Goal: Transaction & Acquisition: Purchase product/service

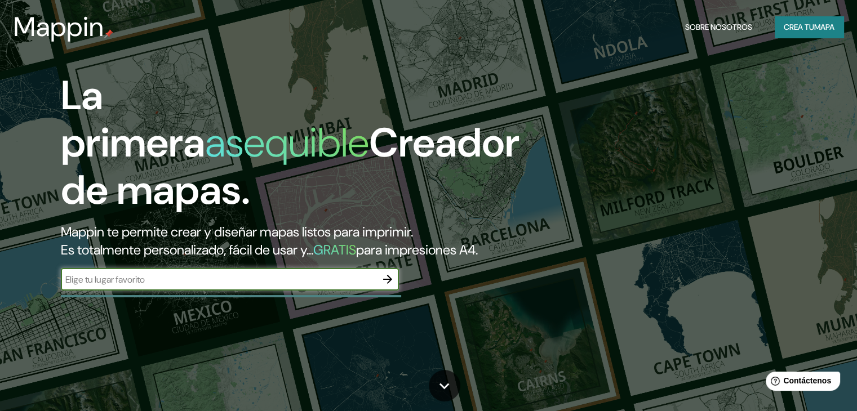
click at [163, 286] on input "text" at bounding box center [219, 279] width 316 height 13
type input "M"
type input "Simbilá, Catacaos-Piura"
click at [385, 286] on icon "button" at bounding box center [388, 280] width 14 height 14
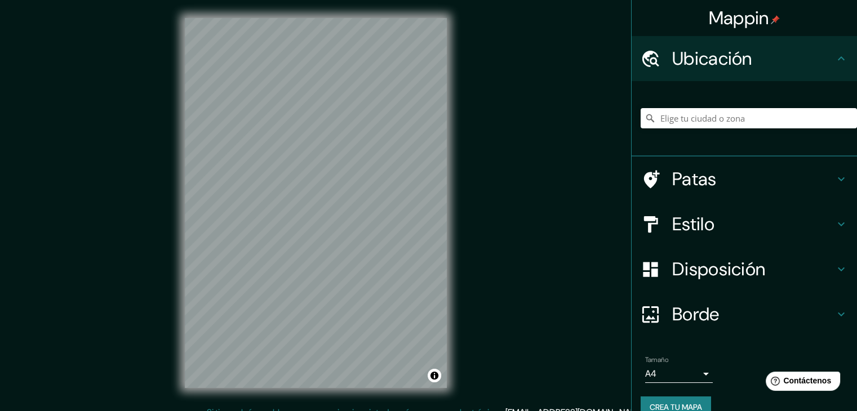
click at [694, 247] on div "Disposición" at bounding box center [744, 269] width 225 height 45
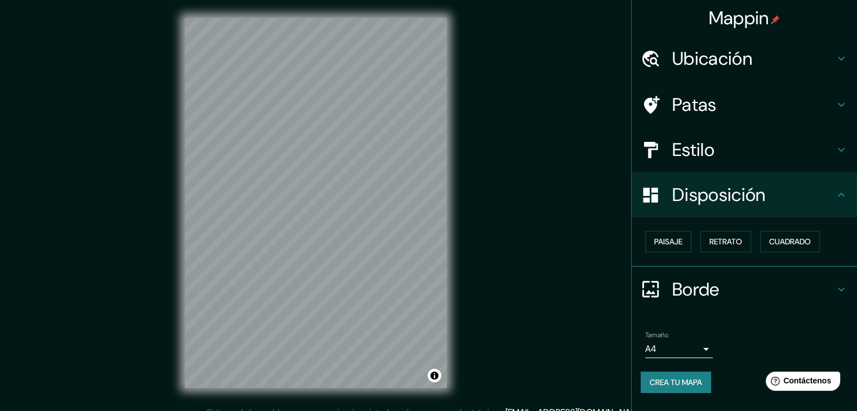
click at [750, 158] on h4 "Estilo" at bounding box center [753, 150] width 162 height 23
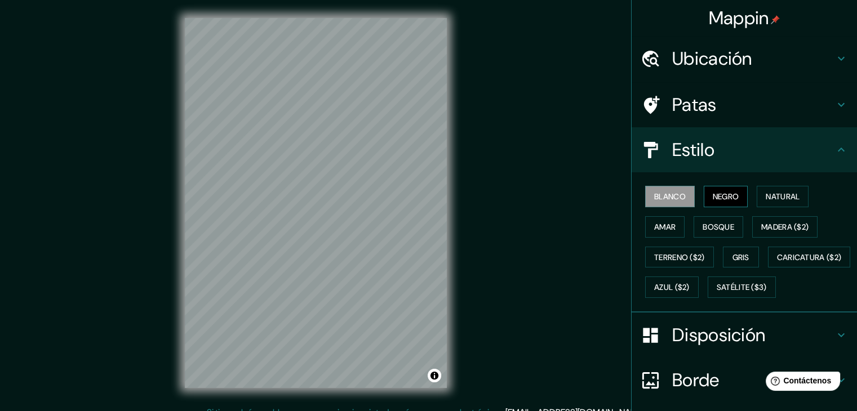
click at [725, 196] on font "Negro" at bounding box center [726, 197] width 26 height 10
click at [783, 194] on font "Natural" at bounding box center [783, 197] width 34 height 10
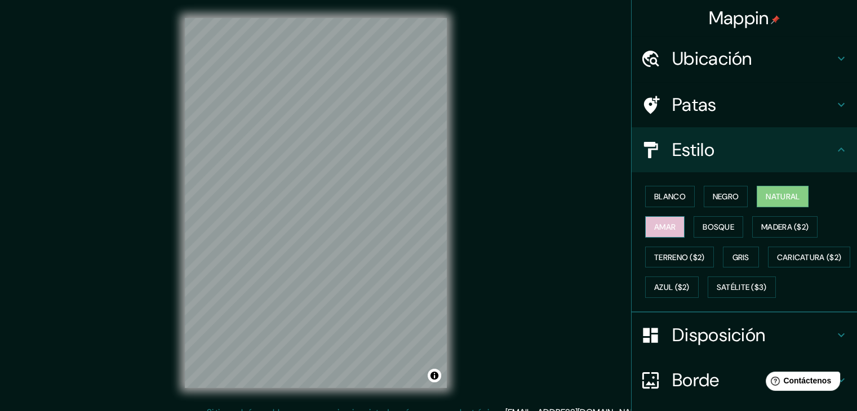
click at [654, 231] on font "Amar" at bounding box center [664, 227] width 21 height 10
click at [711, 224] on font "Bosque" at bounding box center [719, 227] width 32 height 10
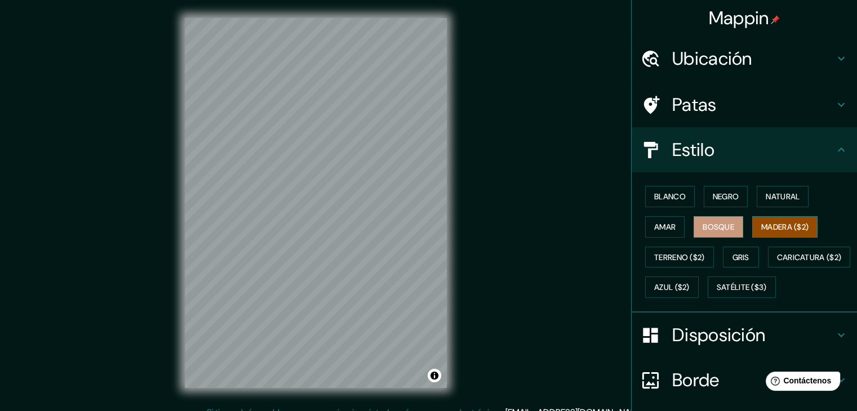
click at [776, 226] on font "Madera ($2)" at bounding box center [784, 227] width 47 height 10
click at [777, 263] on font "Caricatura ($2)" at bounding box center [809, 257] width 65 height 10
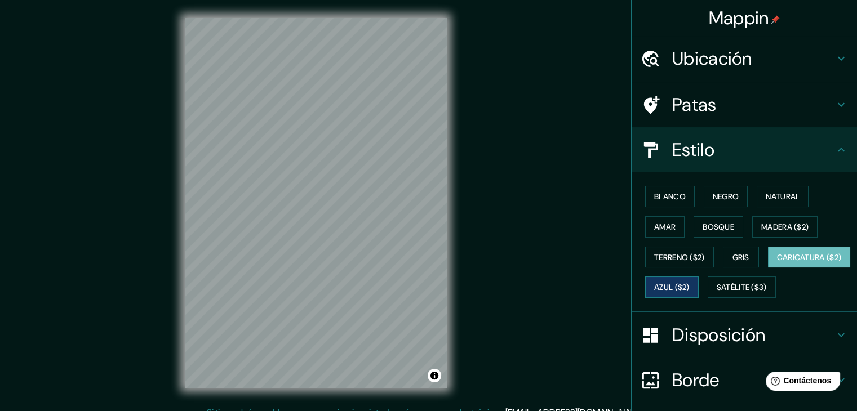
click at [690, 283] on font "Azul ($2)" at bounding box center [672, 288] width 36 height 10
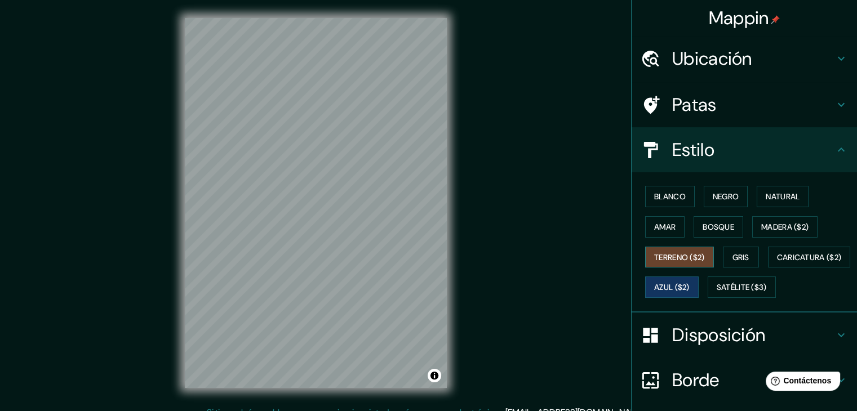
click at [677, 255] on font "Terreno ($2)" at bounding box center [679, 257] width 51 height 10
click at [742, 252] on font "Gris" at bounding box center [741, 257] width 17 height 10
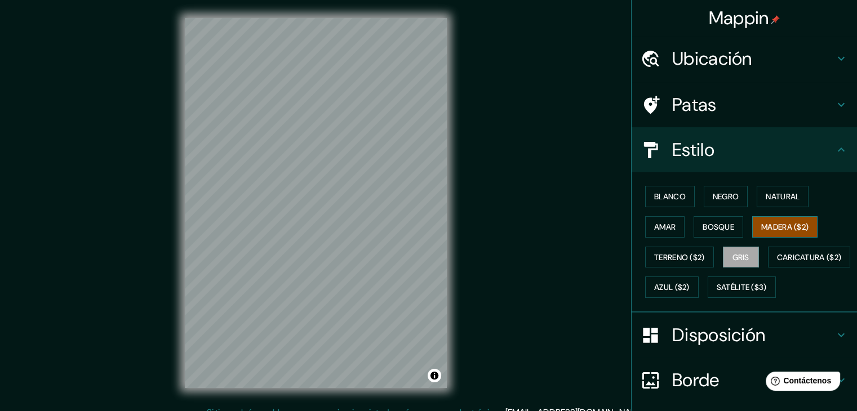
click at [775, 230] on font "Madera ($2)" at bounding box center [784, 227] width 47 height 10
click at [711, 223] on font "Bosque" at bounding box center [719, 227] width 32 height 10
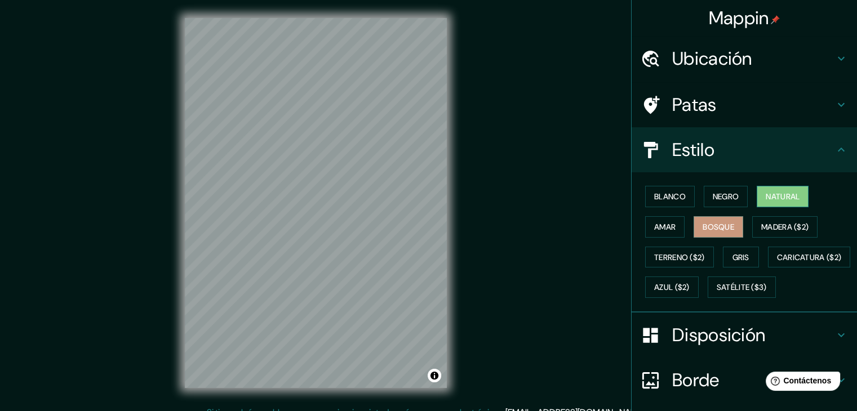
click at [768, 192] on font "Natural" at bounding box center [783, 197] width 34 height 10
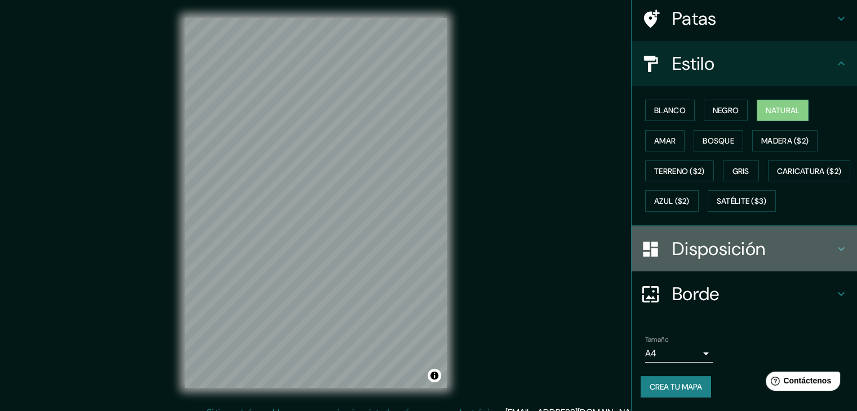
click at [774, 251] on h4 "Disposición" at bounding box center [753, 249] width 162 height 23
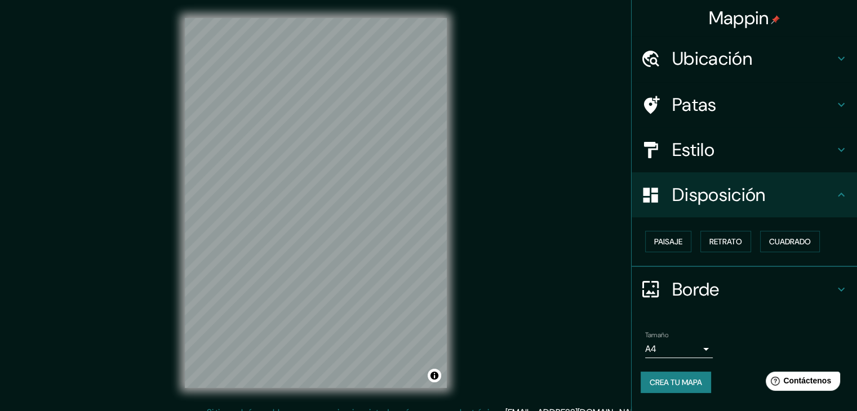
click at [759, 204] on font "Disposición" at bounding box center [718, 195] width 93 height 24
click at [755, 287] on h4 "Borde" at bounding box center [753, 289] width 162 height 23
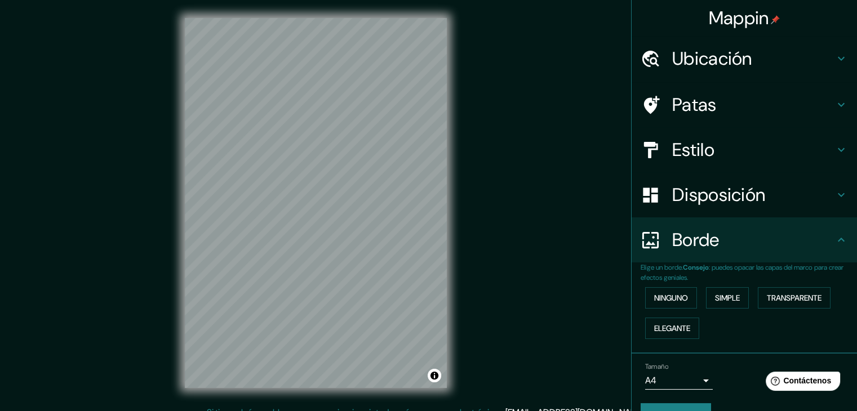
click at [760, 247] on h4 "Borde" at bounding box center [753, 240] width 162 height 23
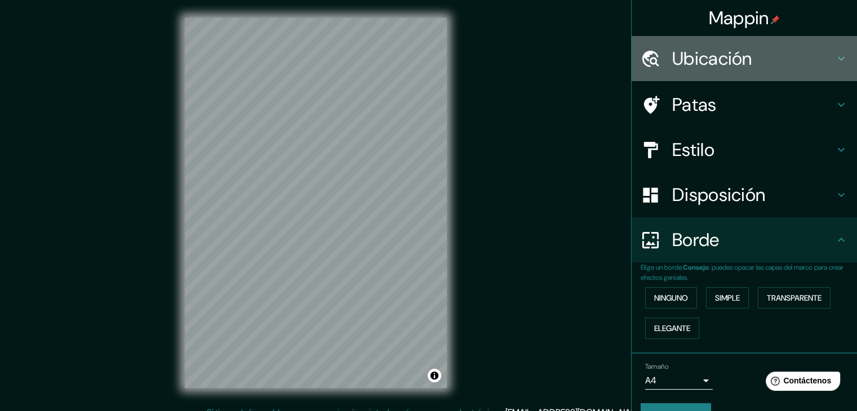
click at [796, 58] on h4 "Ubicación" at bounding box center [753, 58] width 162 height 23
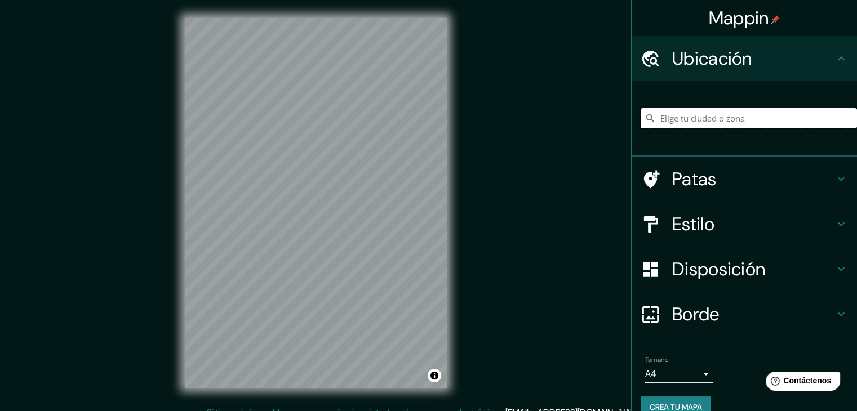
click at [724, 121] on input "Elige tu ciudad o zona" at bounding box center [749, 118] width 216 height 20
drag, startPoint x: 673, startPoint y: 118, endPoint x: 650, endPoint y: 109, distance: 24.6
click at [648, 111] on input "Piura, [GEOGRAPHIC_DATA], [GEOGRAPHIC_DATA]" at bounding box center [749, 118] width 216 height 20
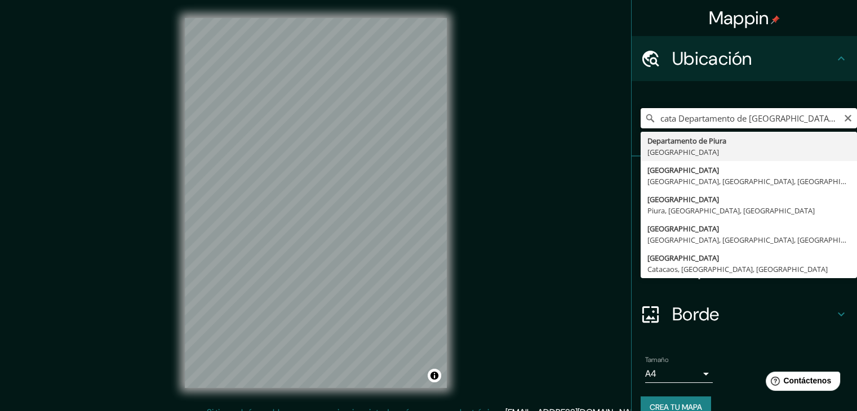
click at [690, 117] on input "cata Departamento de [GEOGRAPHIC_DATA], [GEOGRAPHIC_DATA]" at bounding box center [749, 118] width 216 height 20
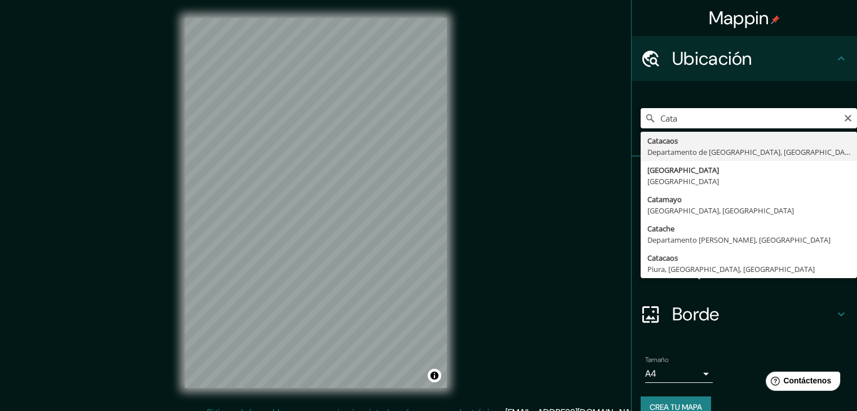
type input "Catacaos, [GEOGRAPHIC_DATA], [GEOGRAPHIC_DATA]"
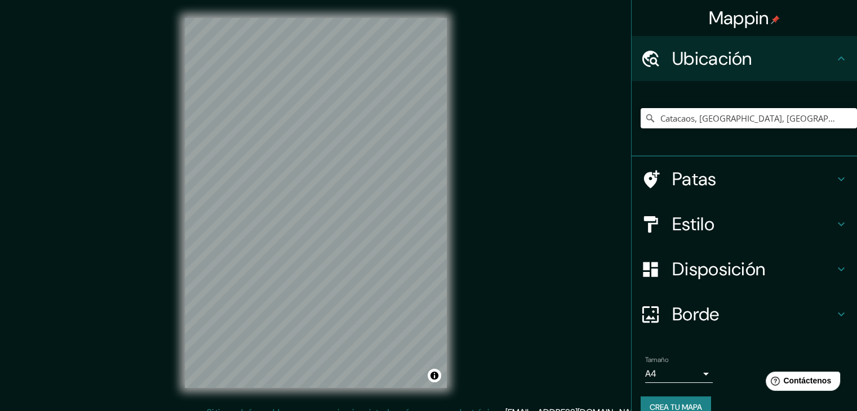
click at [728, 179] on h4 "Patas" at bounding box center [753, 179] width 162 height 23
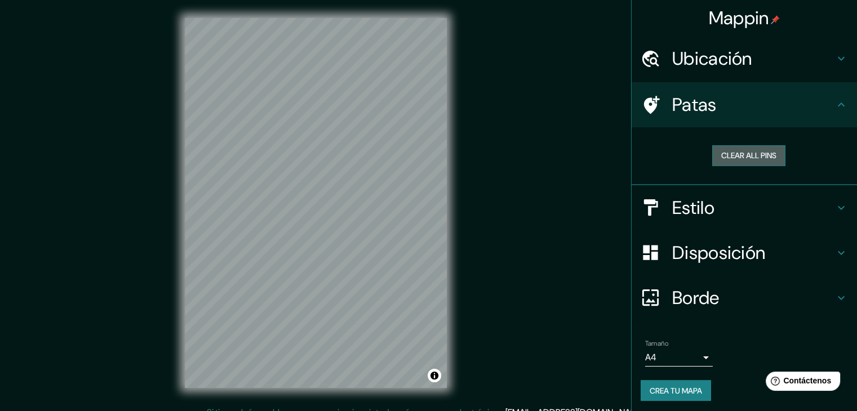
click at [741, 158] on button "Clear all pins" at bounding box center [748, 155] width 73 height 21
click at [692, 112] on font "Patas" at bounding box center [694, 105] width 45 height 24
